Goal: Task Accomplishment & Management: Manage account settings

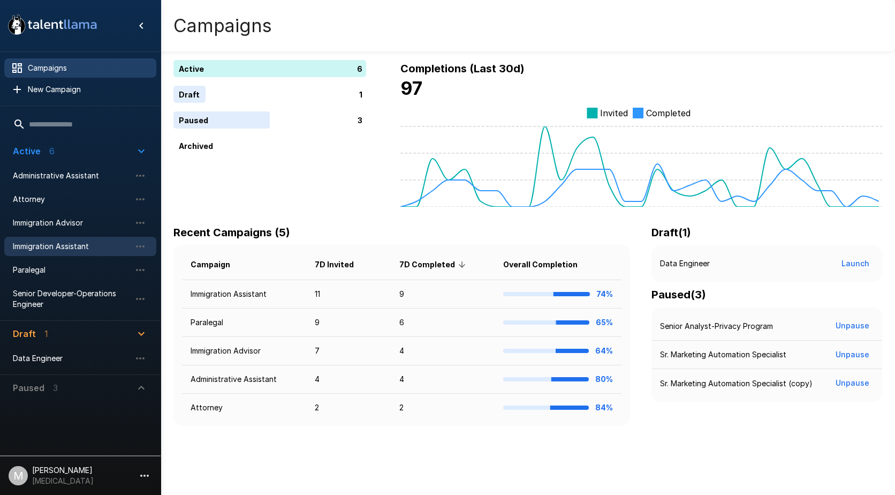
click at [55, 244] on span "Immigration Assistant" at bounding box center [72, 246] width 118 height 11
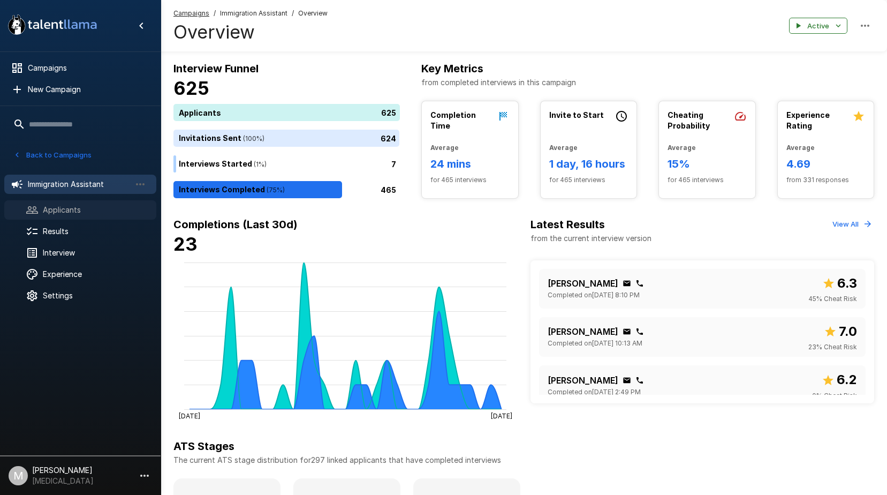
click at [69, 211] on span "Applicants" at bounding box center [95, 209] width 105 height 11
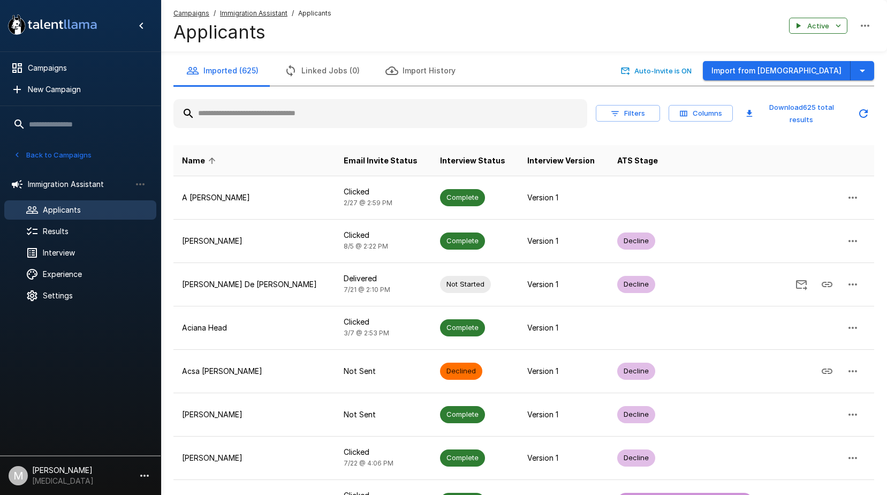
click at [409, 117] on input "text" at bounding box center [380, 113] width 414 height 19
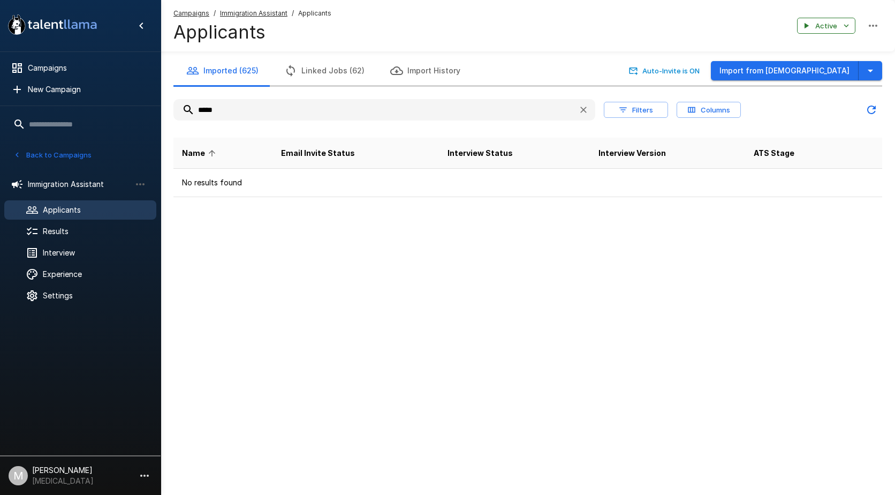
drag, startPoint x: 328, startPoint y: 111, endPoint x: -2, endPoint y: 113, distance: 330.3
click at [0, 113] on html ".st0{fill:#FFFFFF;} .st1{fill:#76a4ed;} Campaigns New Campaign Active 6 Adminis…" at bounding box center [447, 247] width 895 height 495
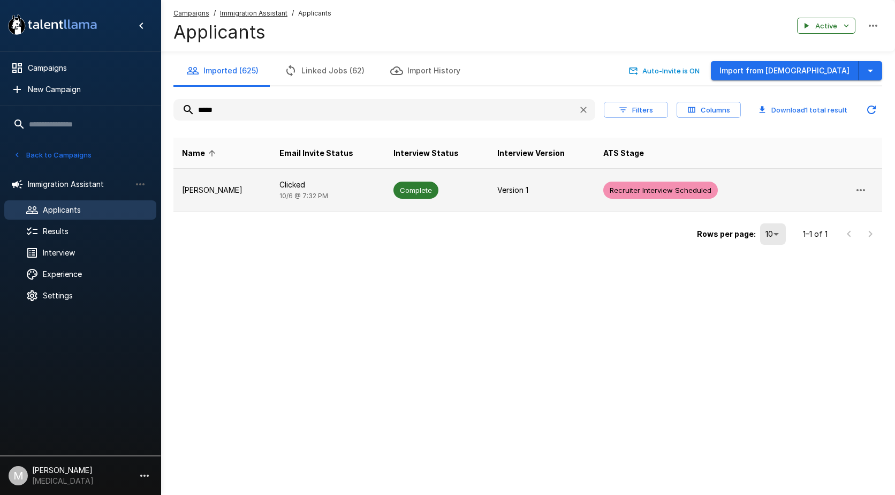
type input "*****"
click at [213, 183] on td "[PERSON_NAME]" at bounding box center [221, 190] width 97 height 43
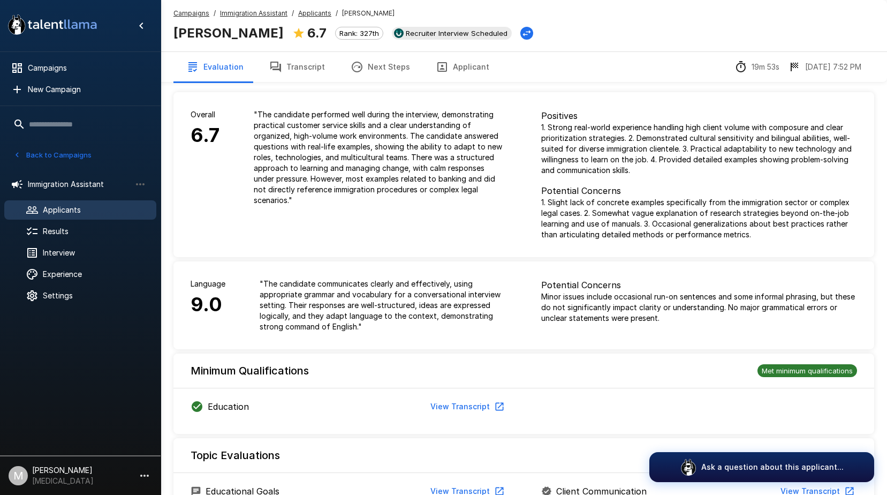
click at [90, 207] on span "Applicants" at bounding box center [95, 209] width 105 height 11
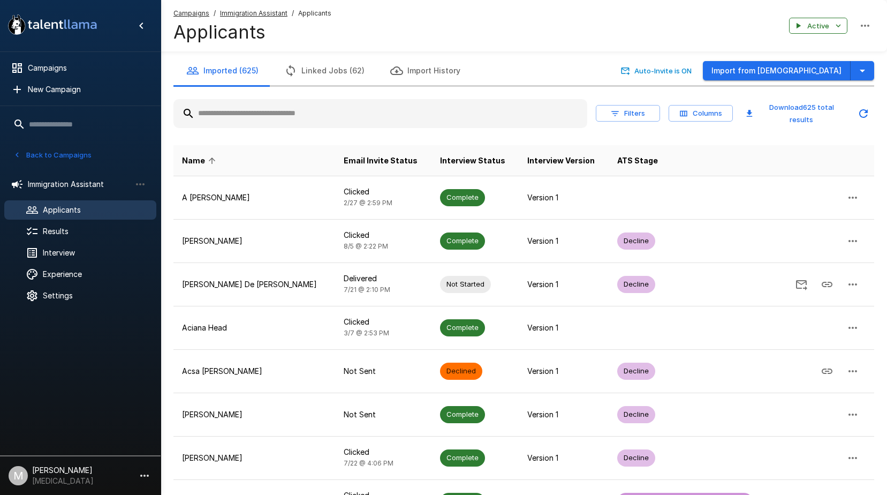
click at [353, 110] on input "text" at bounding box center [380, 113] width 414 height 19
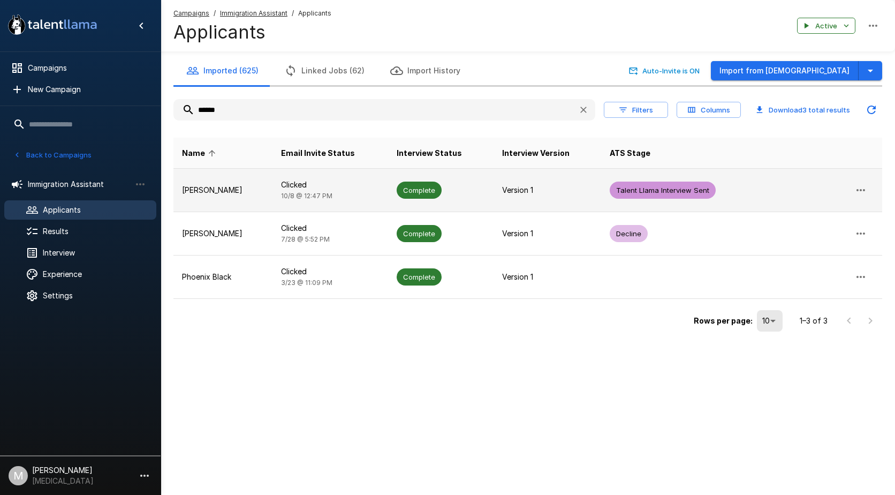
type input "******"
click at [320, 184] on p "Clicked" at bounding box center [330, 184] width 99 height 11
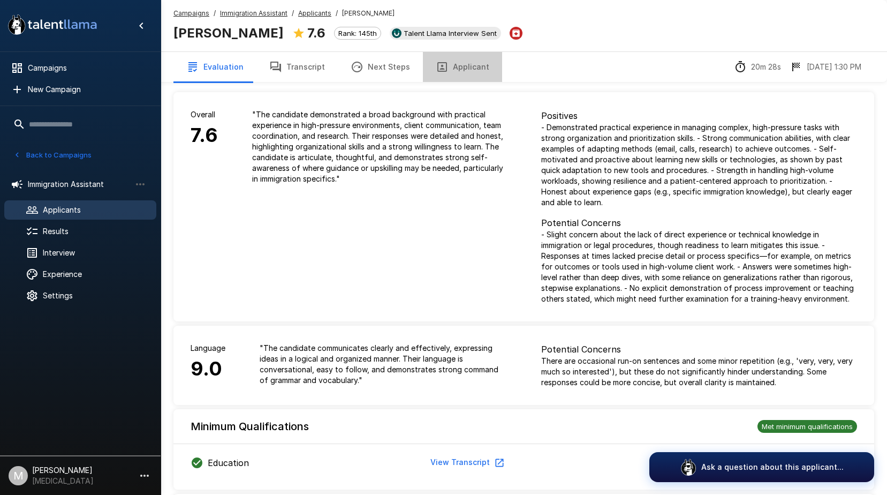
click at [454, 69] on button "Applicant" at bounding box center [462, 67] width 79 height 30
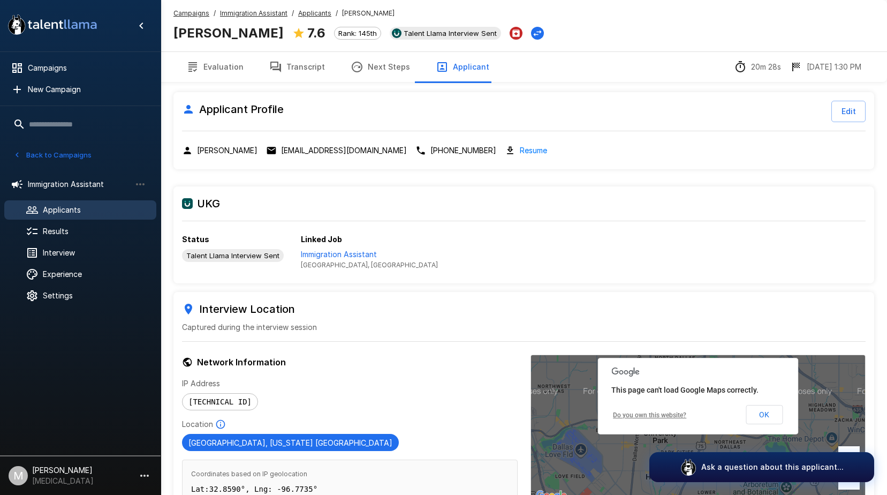
click at [57, 214] on span "Applicants" at bounding box center [95, 209] width 105 height 11
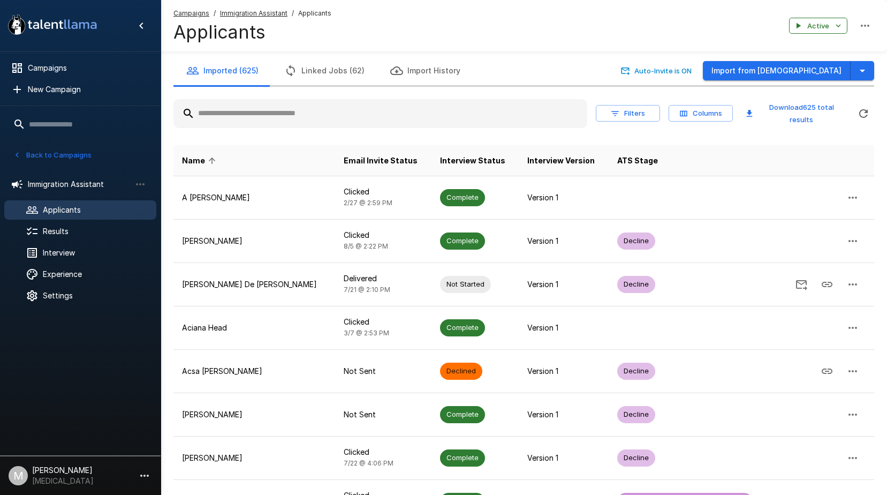
click at [308, 111] on input "text" at bounding box center [380, 113] width 414 height 19
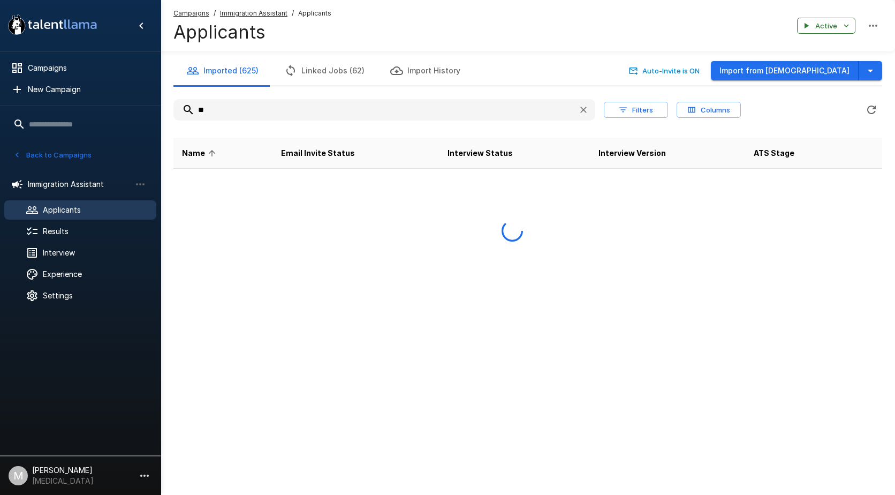
type input "*"
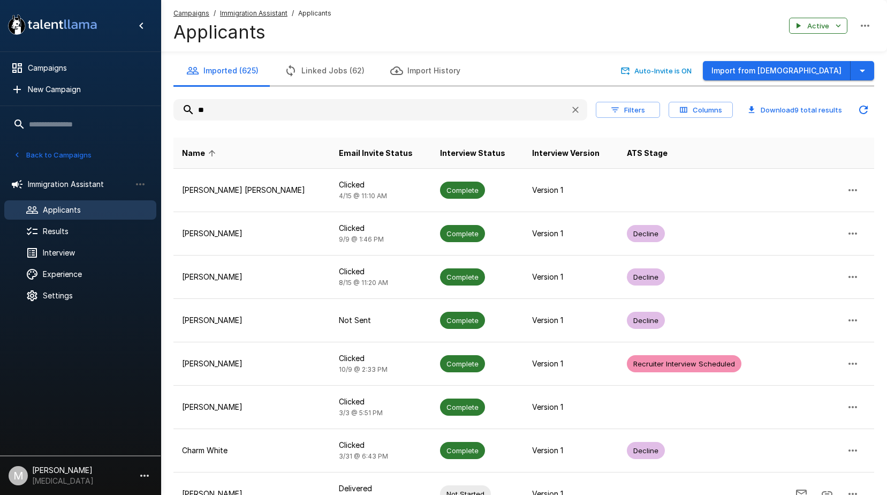
type input "*"
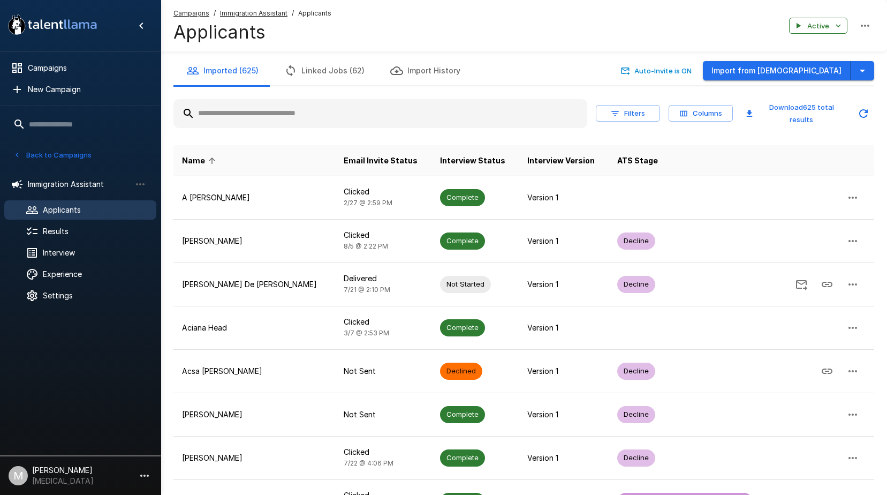
drag, startPoint x: 55, startPoint y: 204, endPoint x: 63, endPoint y: 202, distance: 8.0
click at [55, 204] on span "Applicants" at bounding box center [95, 209] width 105 height 11
click at [520, 122] on input "text" at bounding box center [380, 113] width 414 height 19
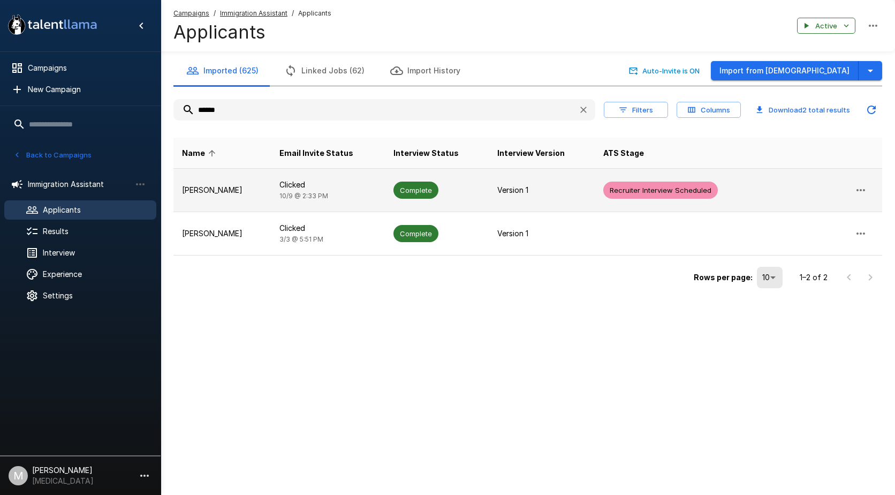
type input "******"
click at [397, 192] on span "Complete" at bounding box center [415, 190] width 45 height 10
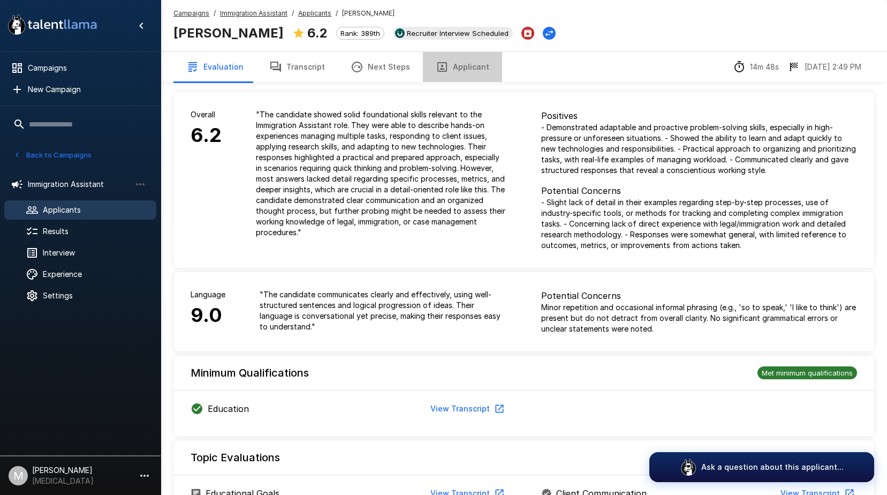
click at [467, 70] on button "Applicant" at bounding box center [462, 67] width 79 height 30
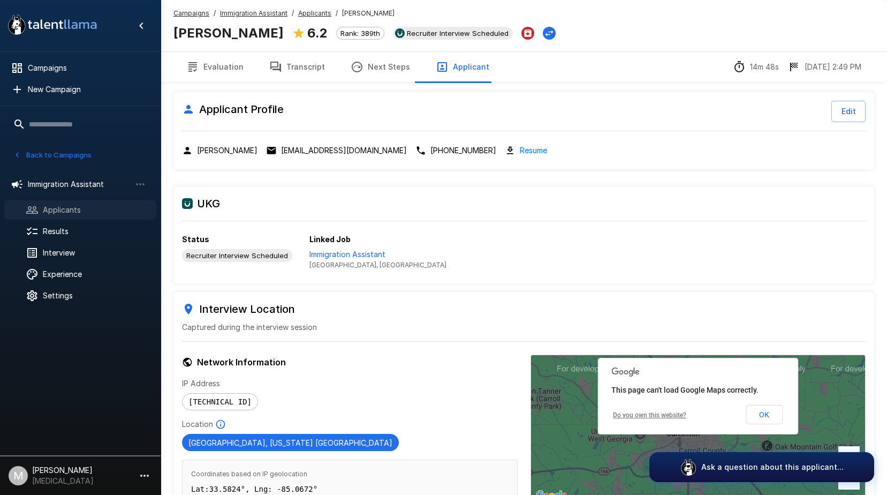
click at [85, 211] on span "Applicants" at bounding box center [95, 209] width 105 height 11
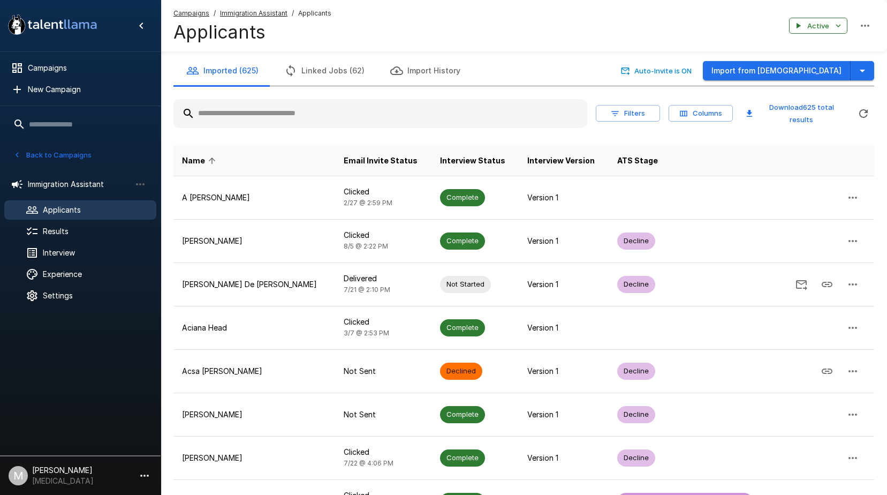
click at [257, 111] on input "text" at bounding box center [380, 113] width 414 height 19
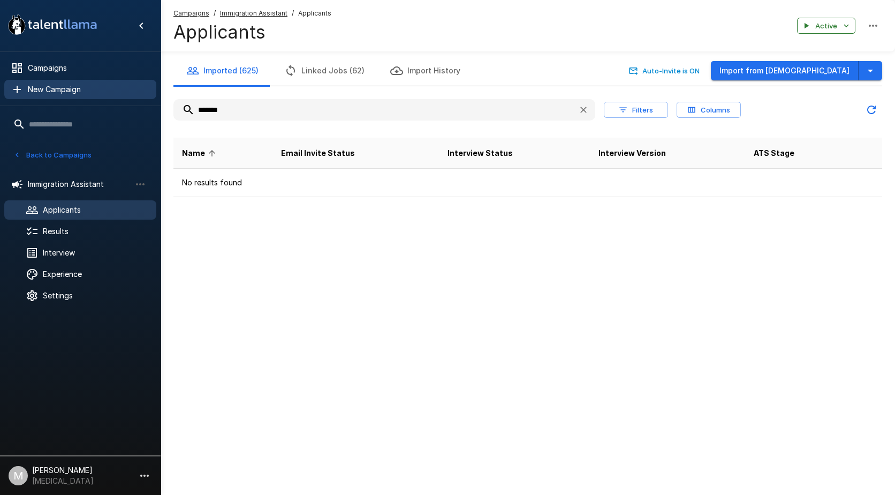
drag, startPoint x: 257, startPoint y: 111, endPoint x: 18, endPoint y: 98, distance: 239.1
click at [161, 98] on div ".st0{fill:#FFFFFF;} .st1{fill:#76a4ed;} Campaigns New Campaign Active 6 Adminis…" at bounding box center [528, 120] width 734 height 240
type input "*"
type input "***"
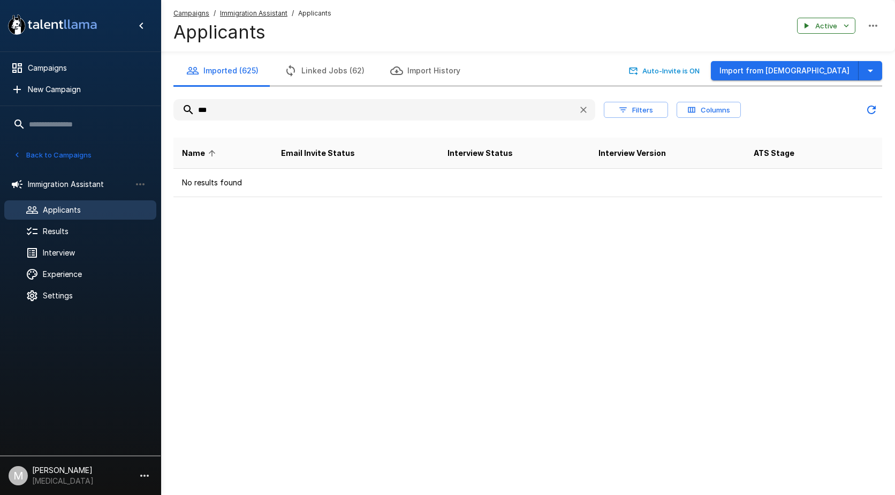
click at [196, 11] on u "Campaigns" at bounding box center [191, 13] width 36 height 8
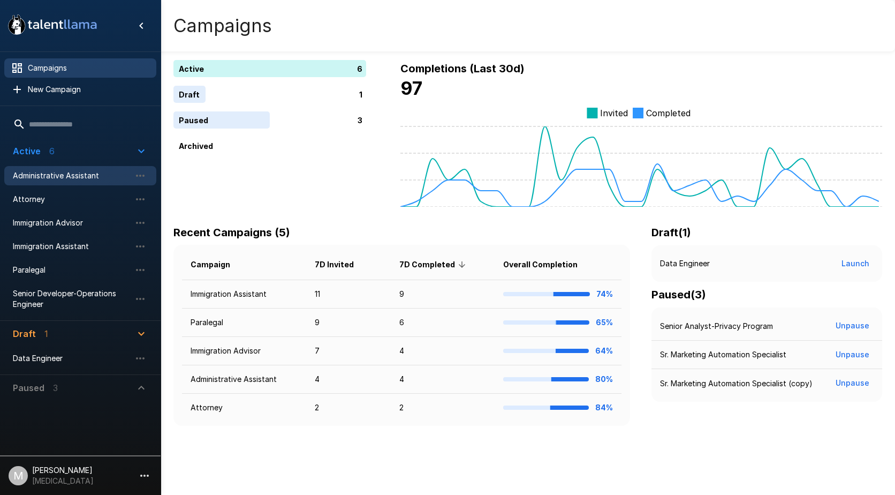
click at [54, 175] on span "Administrative Assistant" at bounding box center [72, 175] width 118 height 11
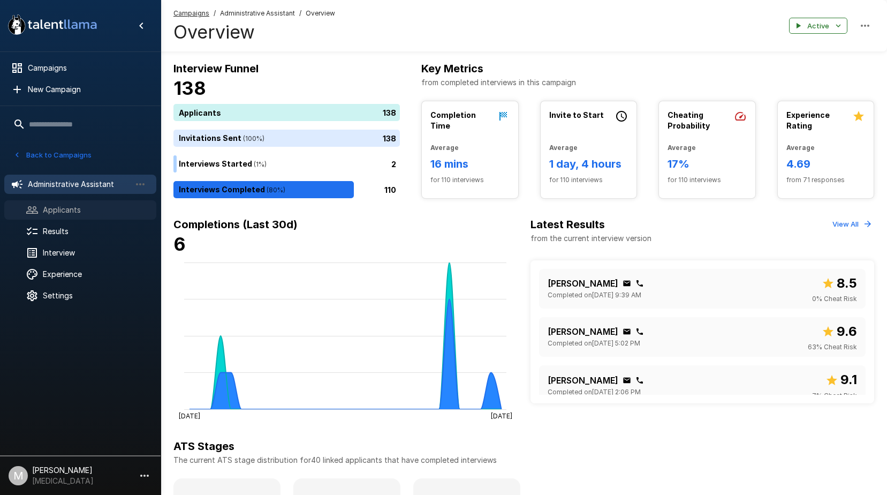
click at [30, 214] on icon at bounding box center [32, 209] width 12 height 7
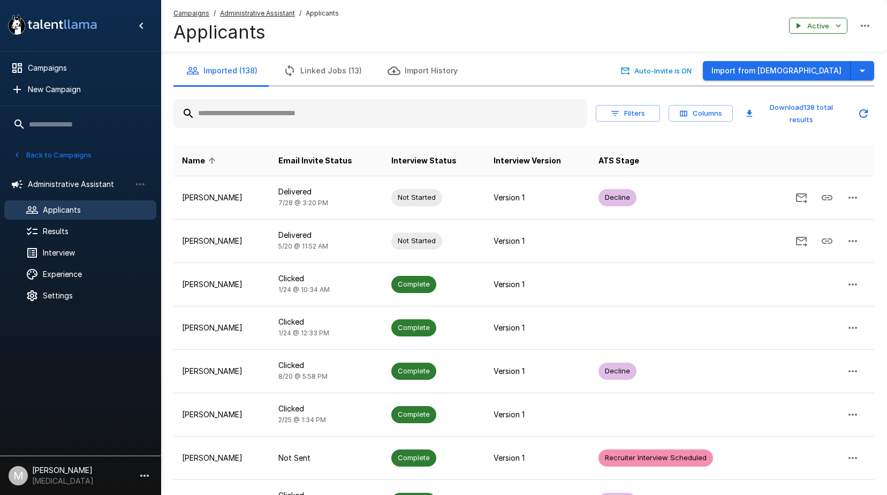
click at [295, 124] on div at bounding box center [380, 113] width 414 height 29
click at [308, 113] on input "text" at bounding box center [380, 113] width 414 height 19
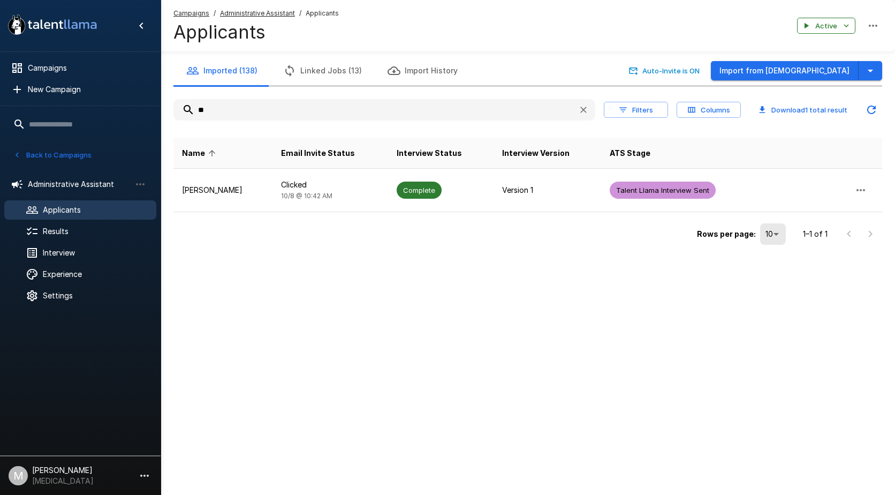
type input "*"
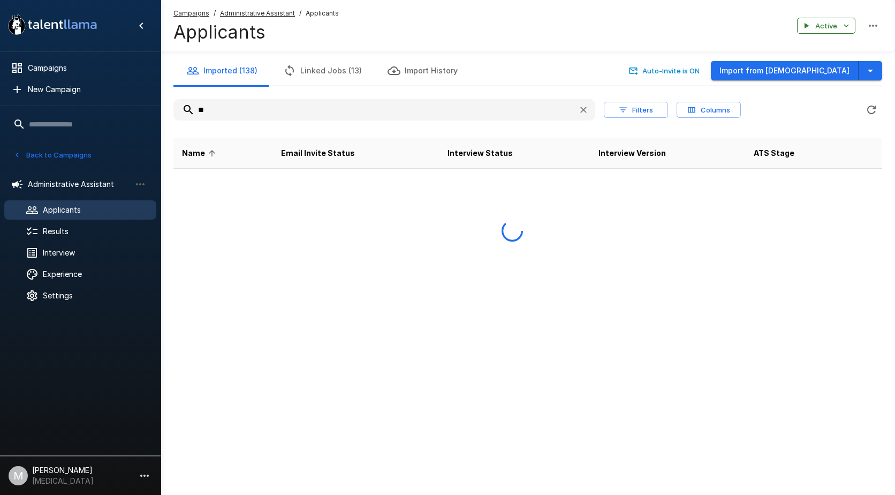
type input "*"
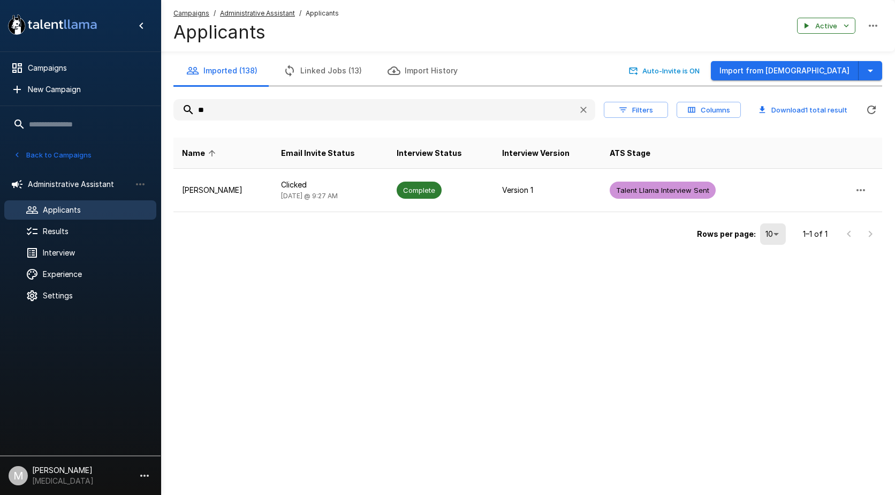
type input "*"
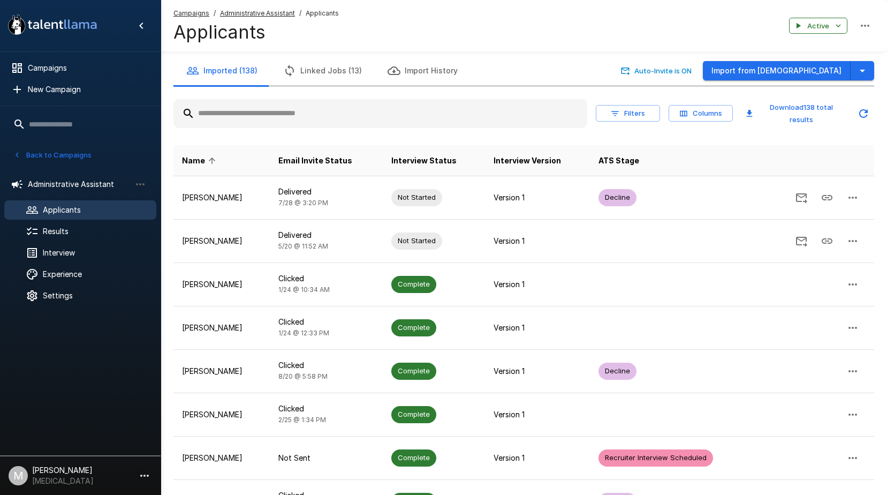
type input "*"
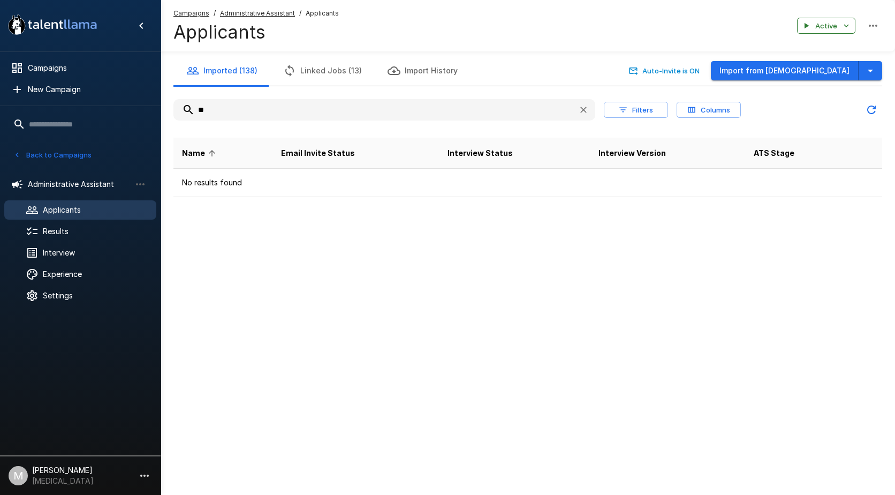
type input "*"
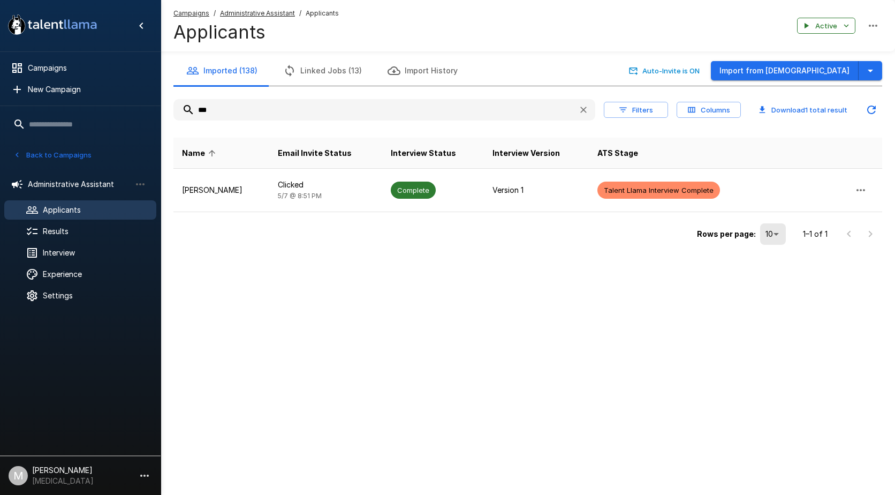
type input "***"
click at [186, 11] on u "Campaigns" at bounding box center [191, 13] width 36 height 8
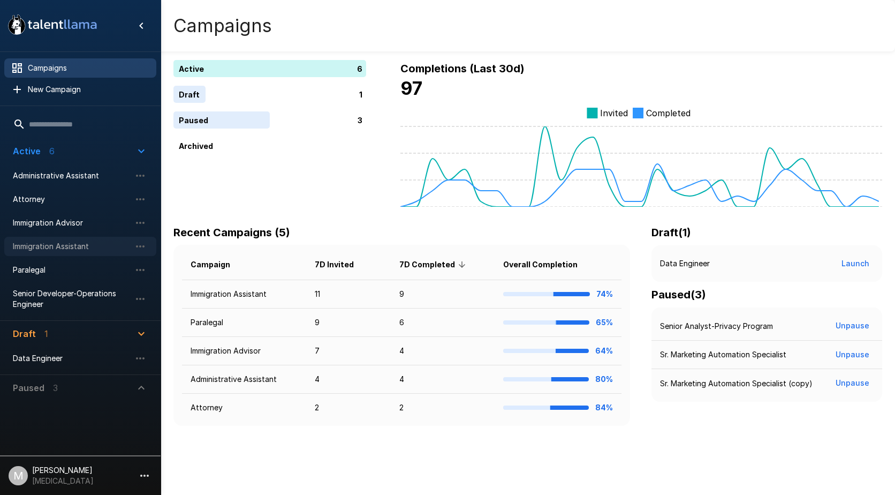
click at [38, 249] on span "Immigration Assistant" at bounding box center [72, 246] width 118 height 11
